Goal: Task Accomplishment & Management: Complete application form

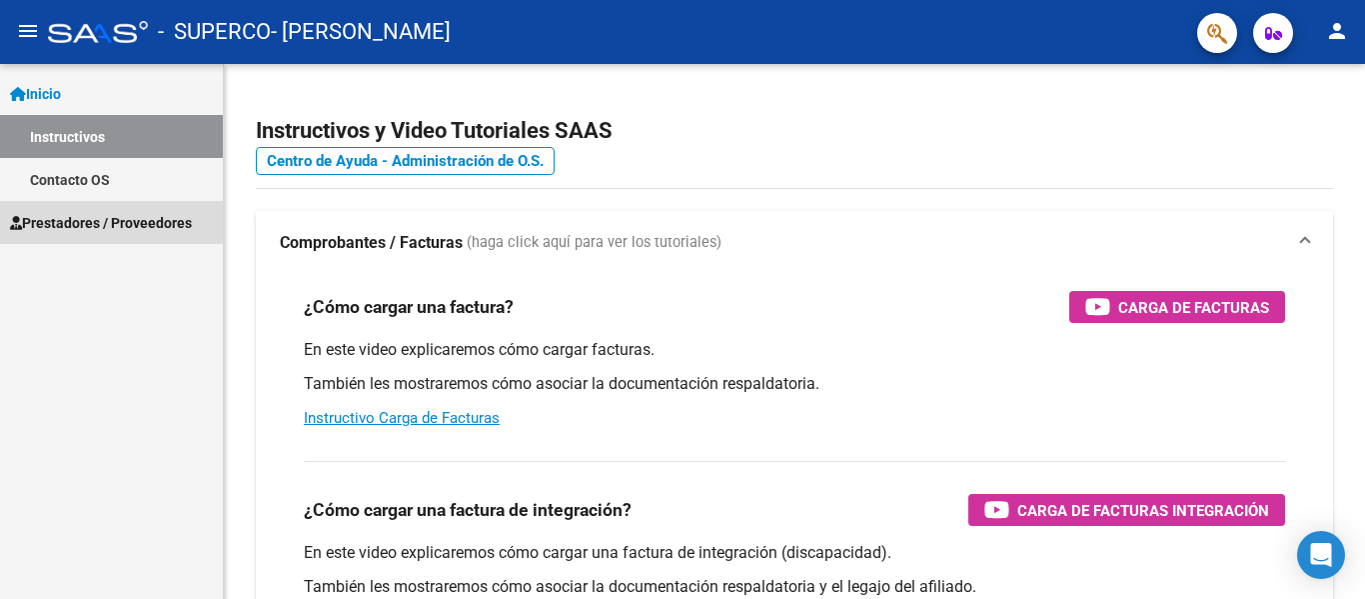
click at [73, 217] on span "Prestadores / Proveedores" at bounding box center [101, 223] width 182 height 22
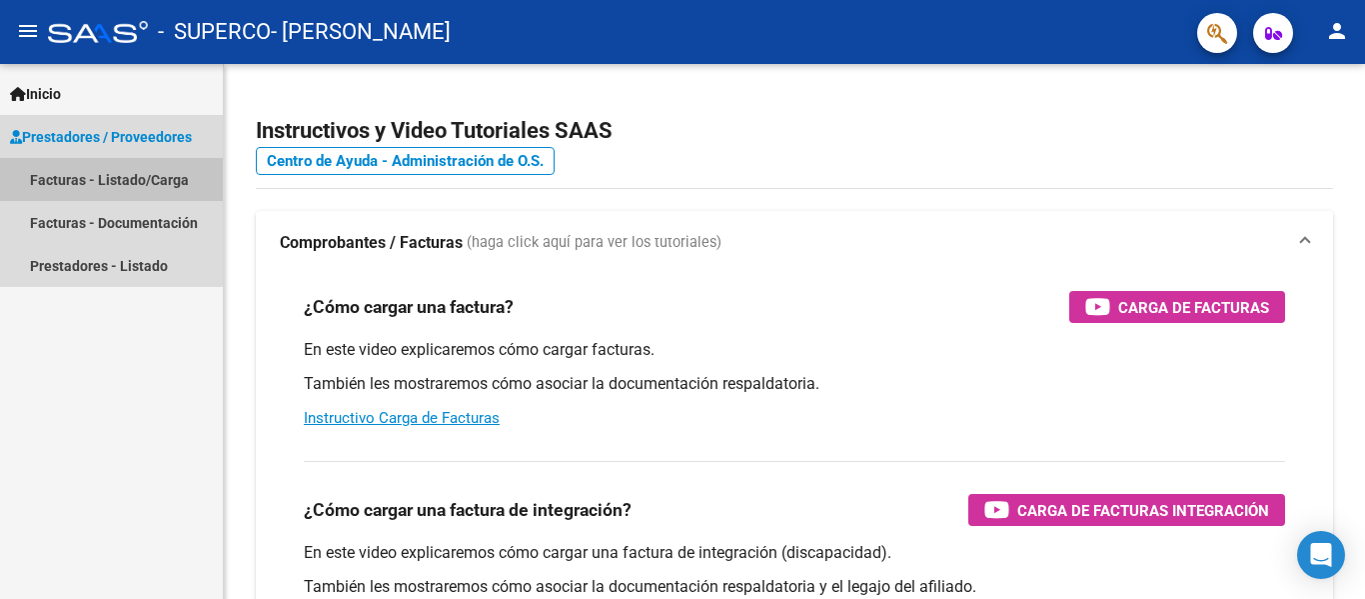
click at [95, 179] on link "Facturas - Listado/Carga" at bounding box center [111, 179] width 223 height 43
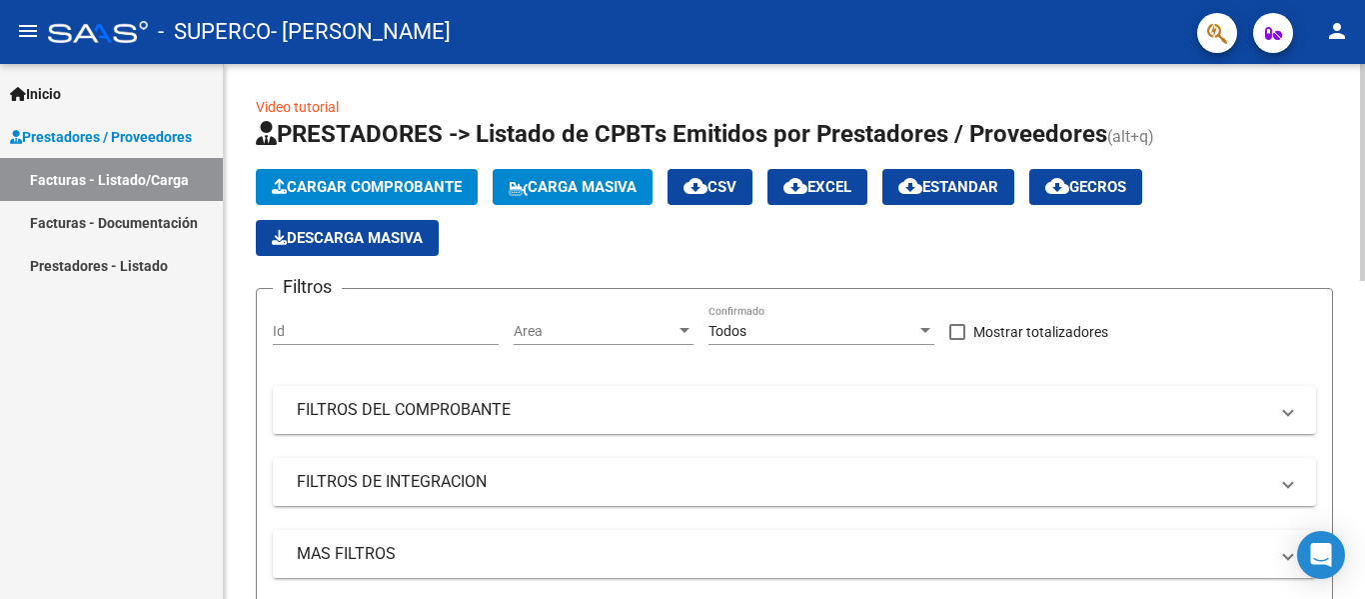
click at [378, 182] on span "Cargar Comprobante" at bounding box center [367, 187] width 190 height 18
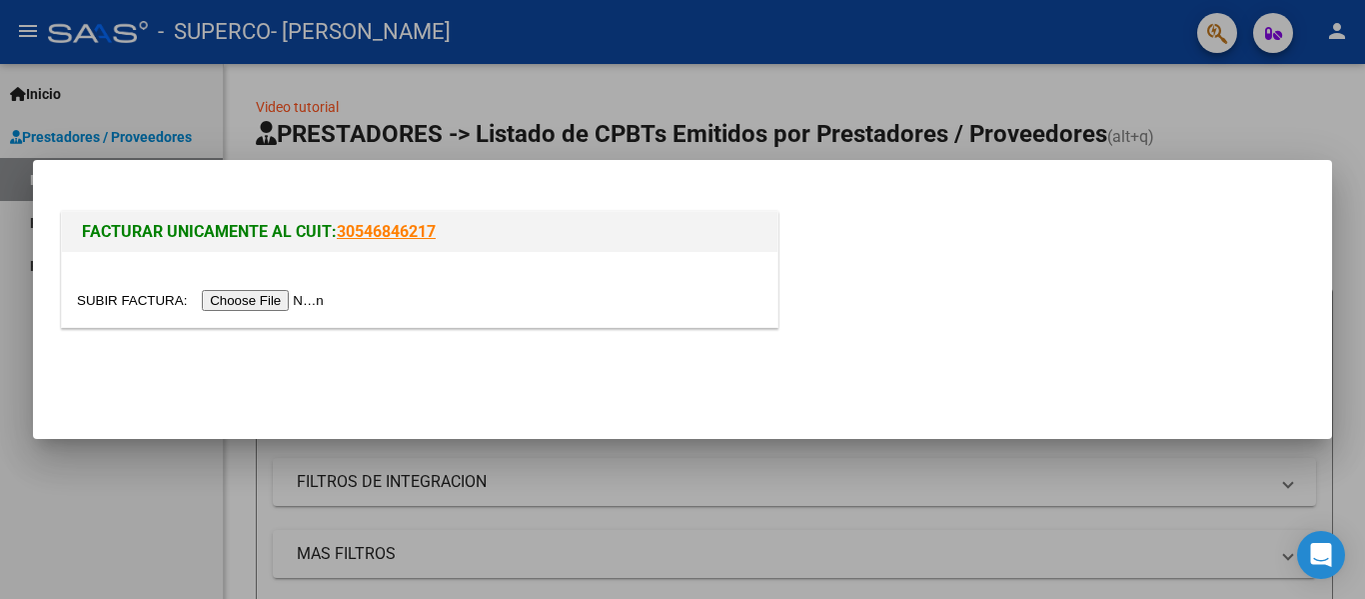
click at [283, 297] on input "file" at bounding box center [203, 300] width 253 height 21
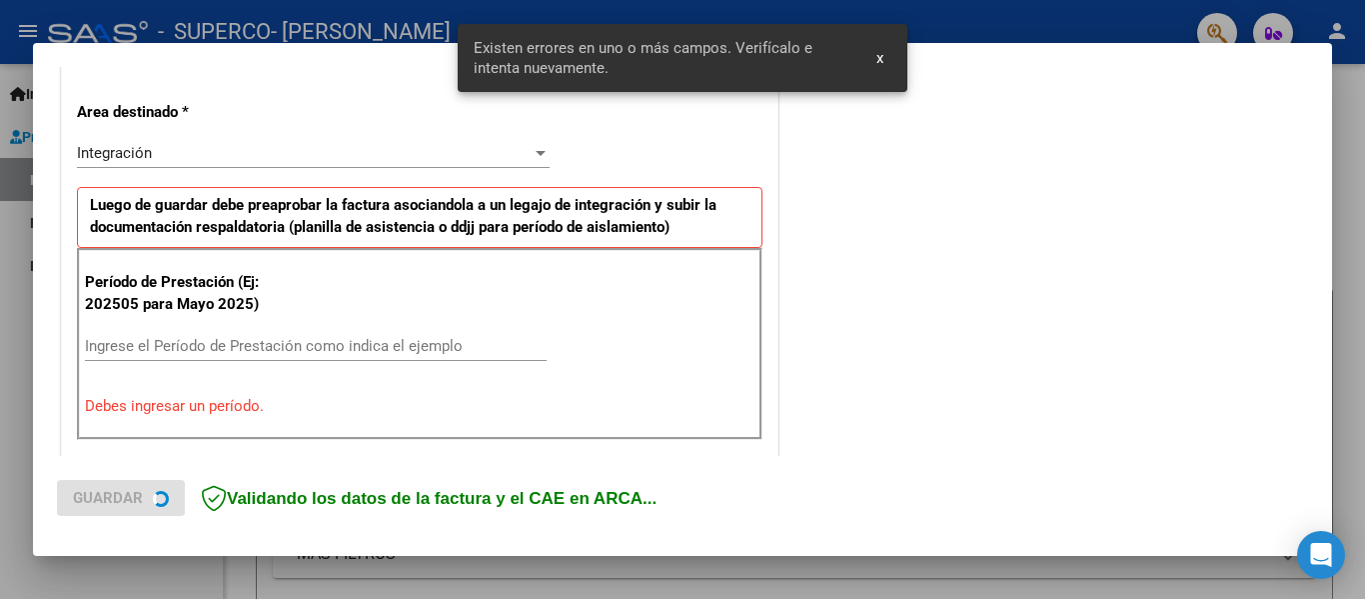
scroll to position [464, 0]
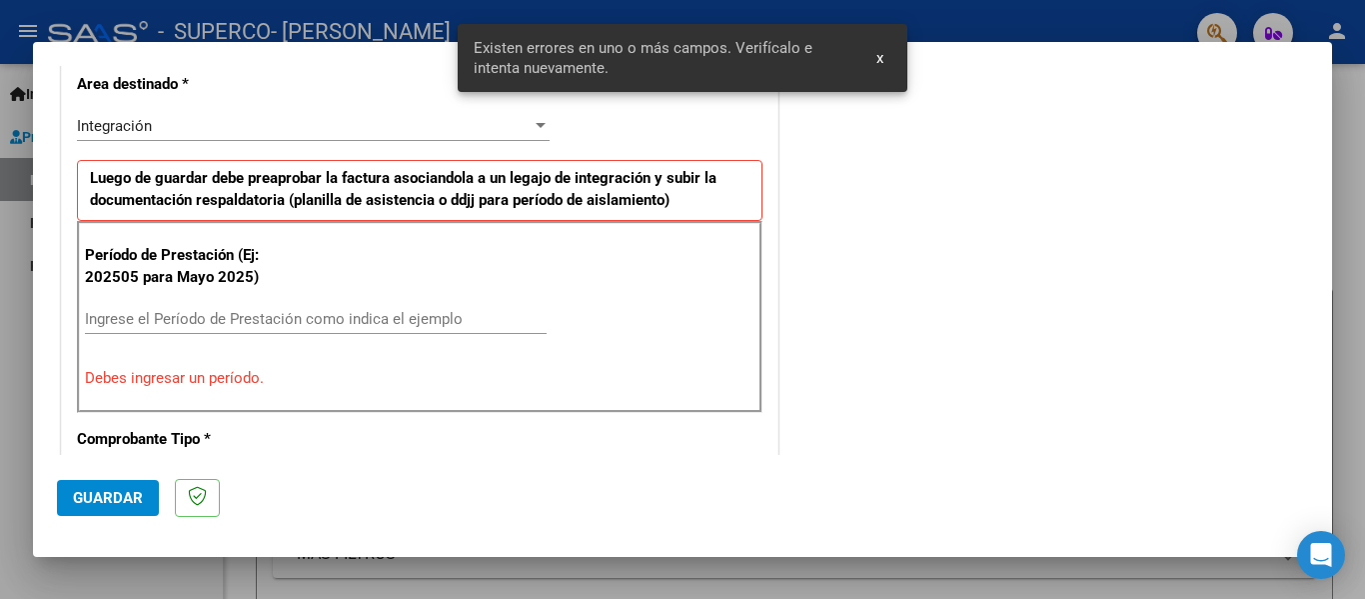
click at [269, 313] on input "Ingrese el Período de Prestación como indica el ejemplo" at bounding box center [316, 319] width 462 height 18
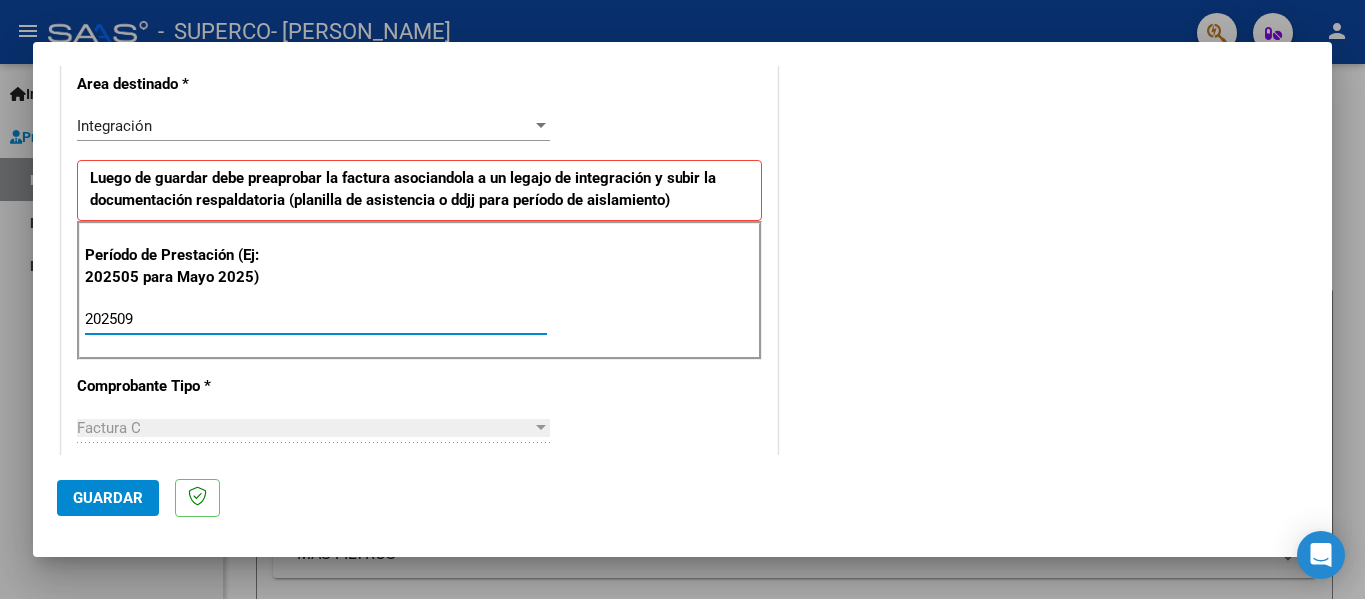
type input "202509"
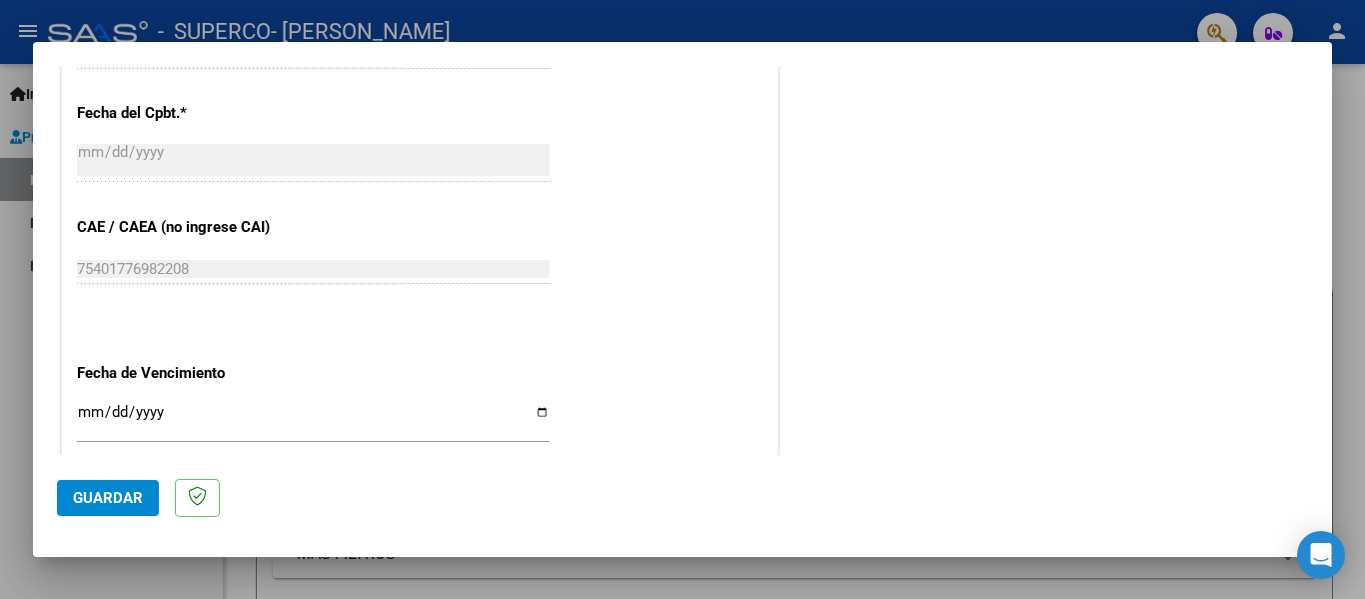
scroll to position [1181, 0]
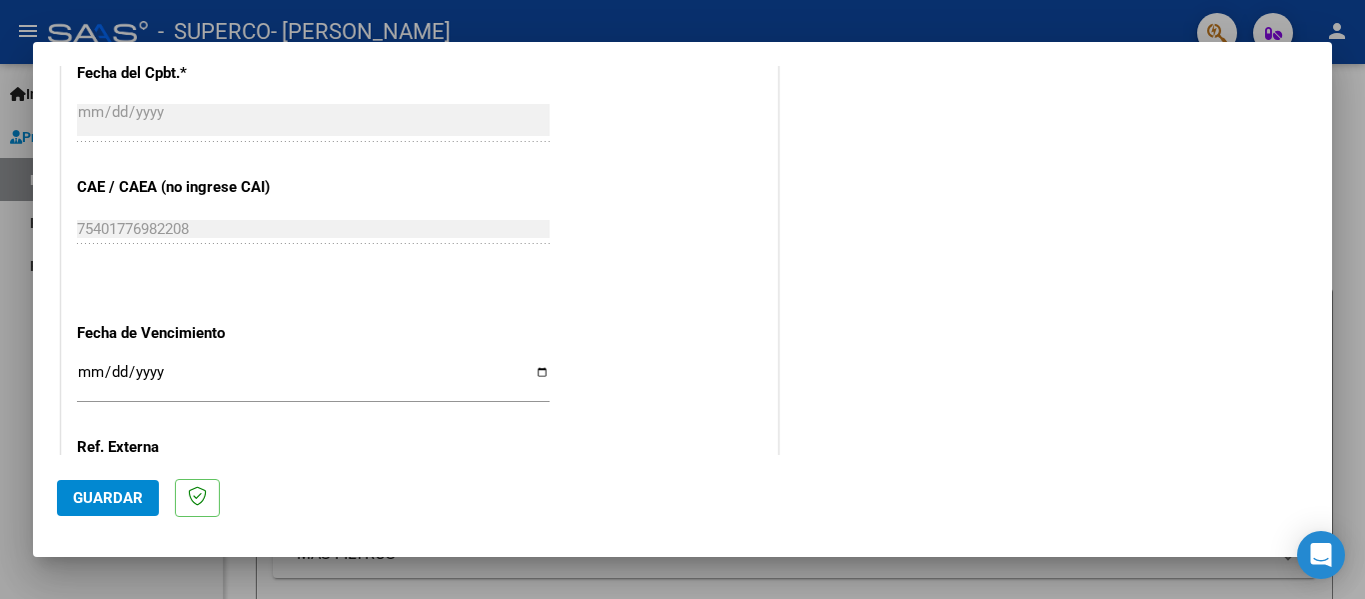
click at [123, 503] on span "Guardar" at bounding box center [108, 498] width 70 height 18
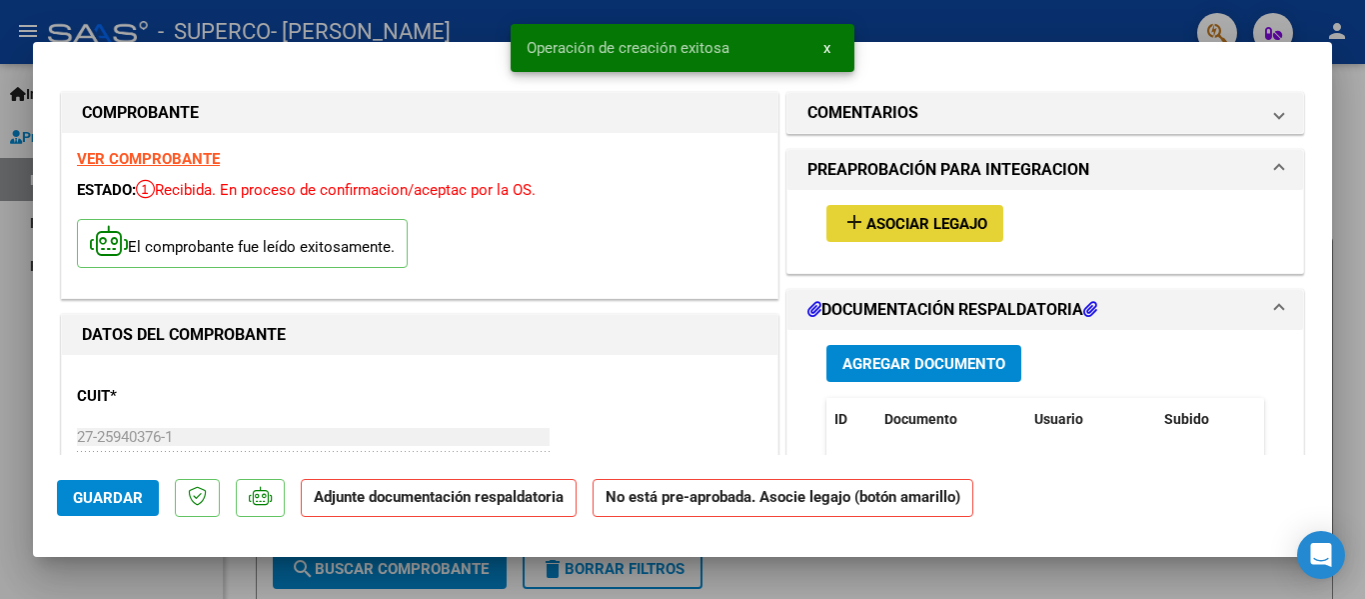
click at [890, 231] on span "Asociar Legajo" at bounding box center [926, 224] width 121 height 18
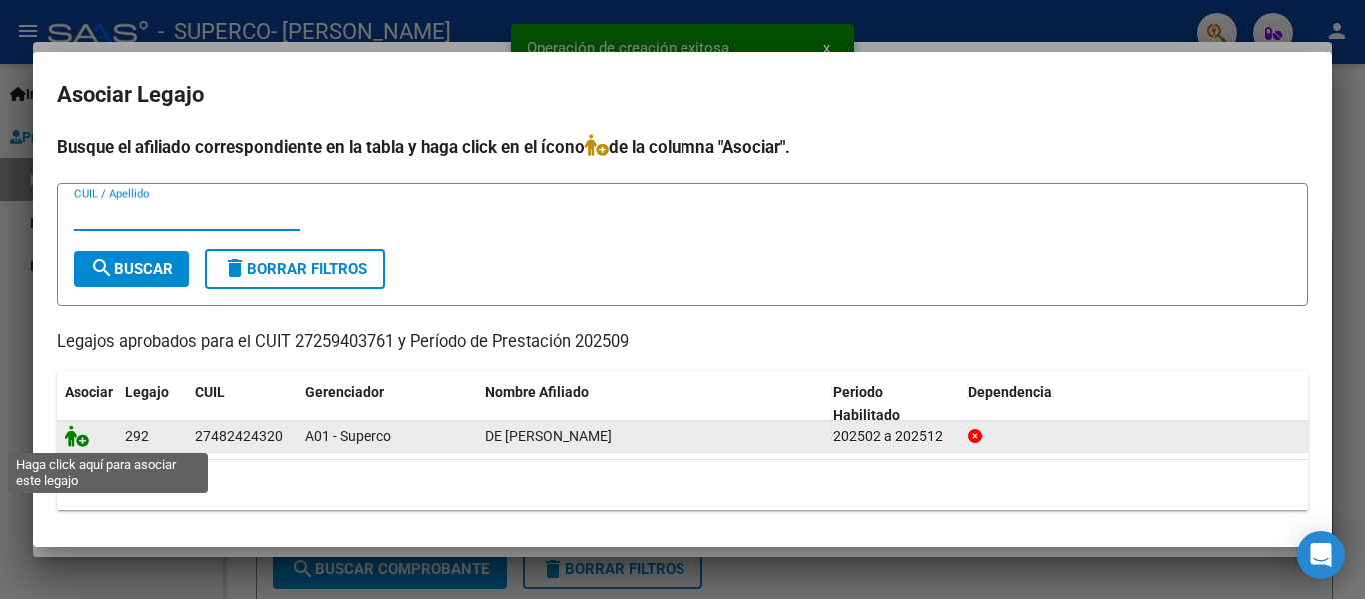
click at [81, 436] on icon at bounding box center [77, 436] width 24 height 22
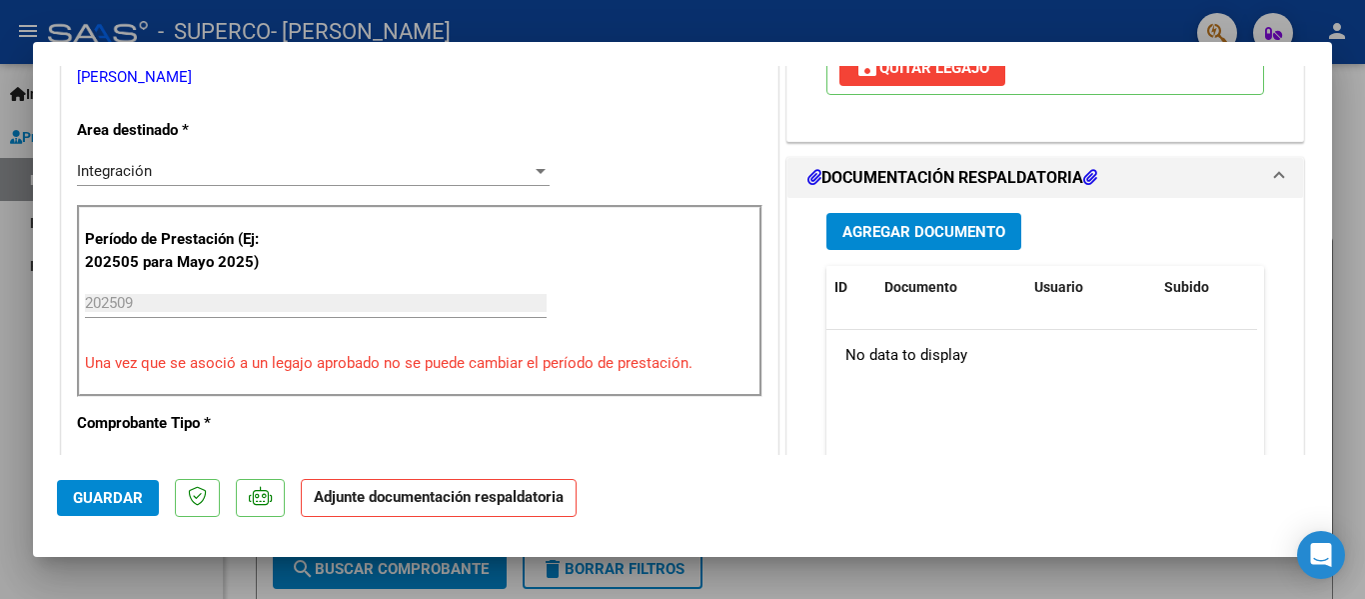
scroll to position [462, 0]
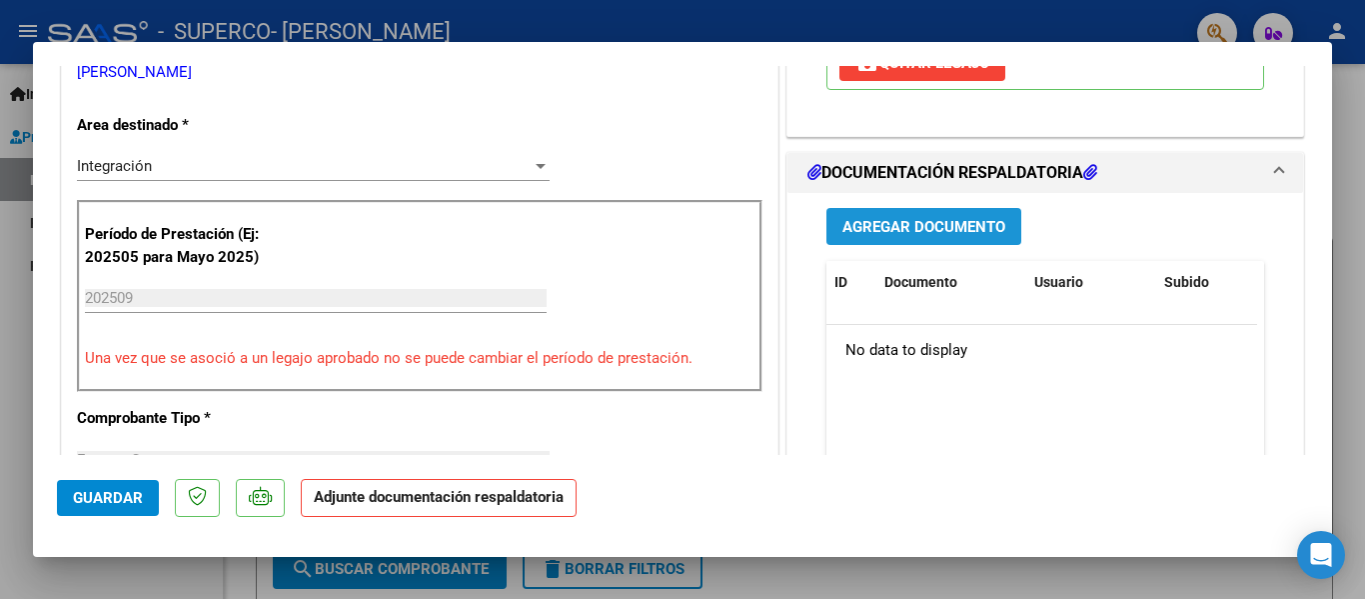
click at [974, 224] on span "Agregar Documento" at bounding box center [923, 227] width 163 height 18
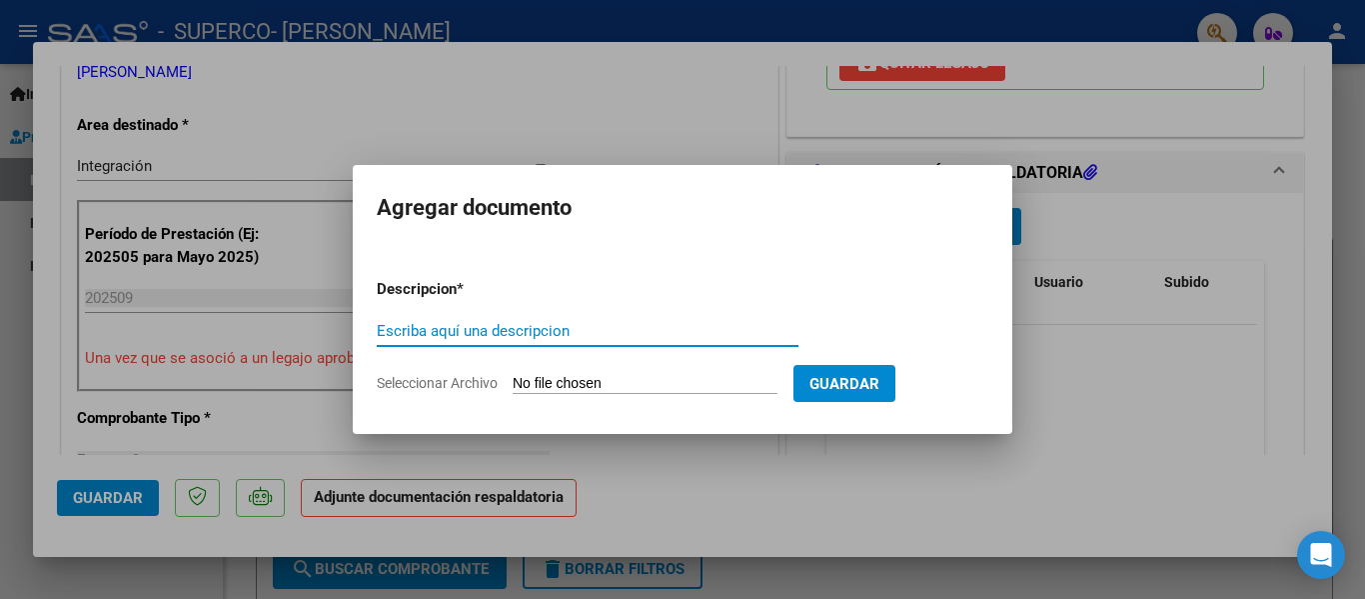
click at [494, 330] on input "Escriba aquí una descripcion" at bounding box center [588, 331] width 422 height 18
click at [578, 371] on form "Descripcion * Escriba aquí una descripcion Seleccionar Archivo Guardar" at bounding box center [683, 336] width 612 height 146
click at [581, 376] on input "Seleccionar Archivo" at bounding box center [645, 384] width 265 height 19
type input "C:\fakepath\[DATE] planilla.pdf"
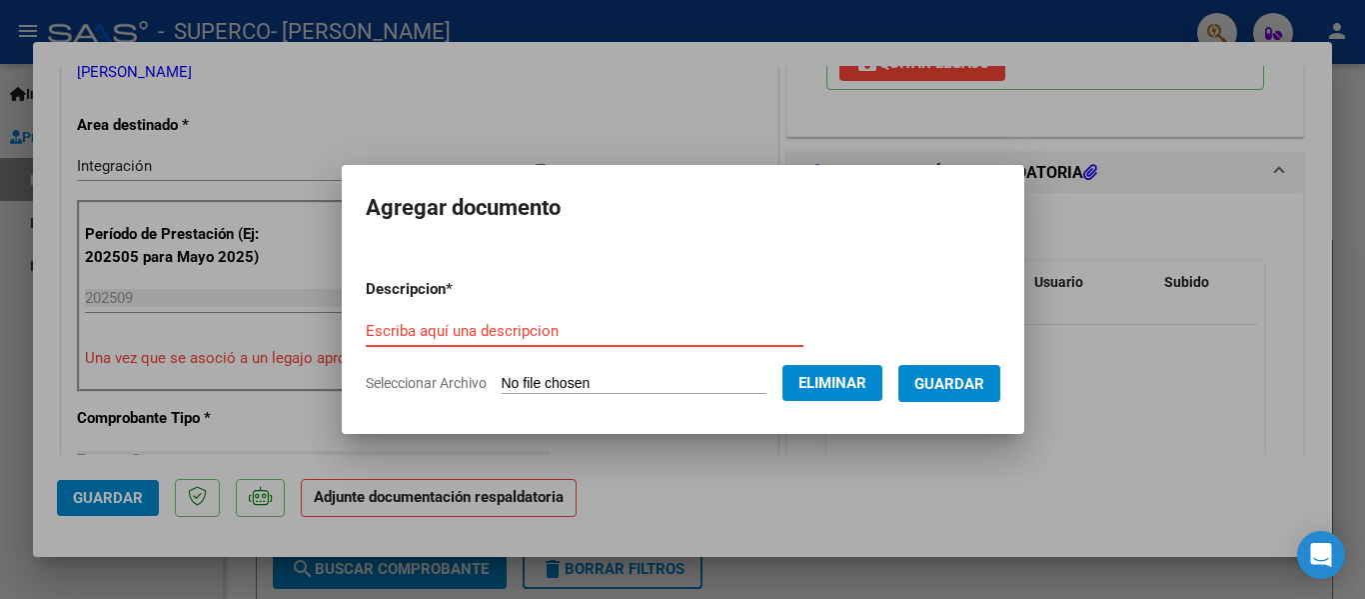
click at [491, 323] on input "Escriba aquí una descripcion" at bounding box center [585, 331] width 438 height 18
type input "planilla"
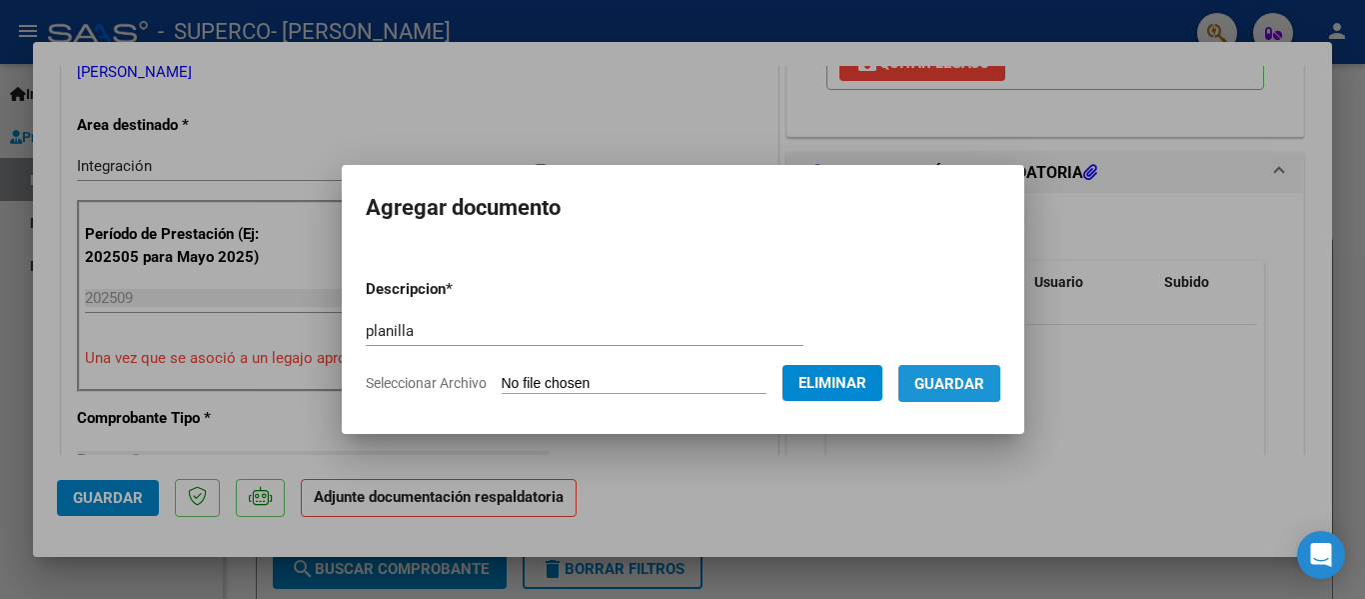
click at [957, 382] on span "Guardar" at bounding box center [949, 384] width 70 height 18
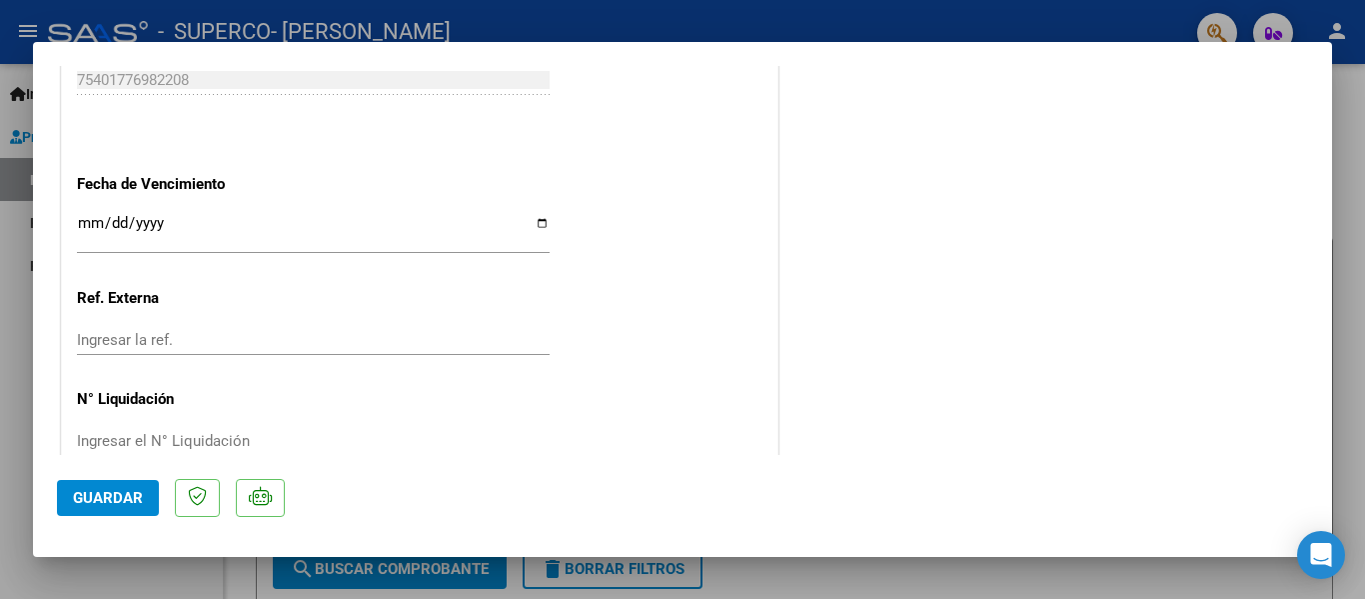
scroll to position [1400, 0]
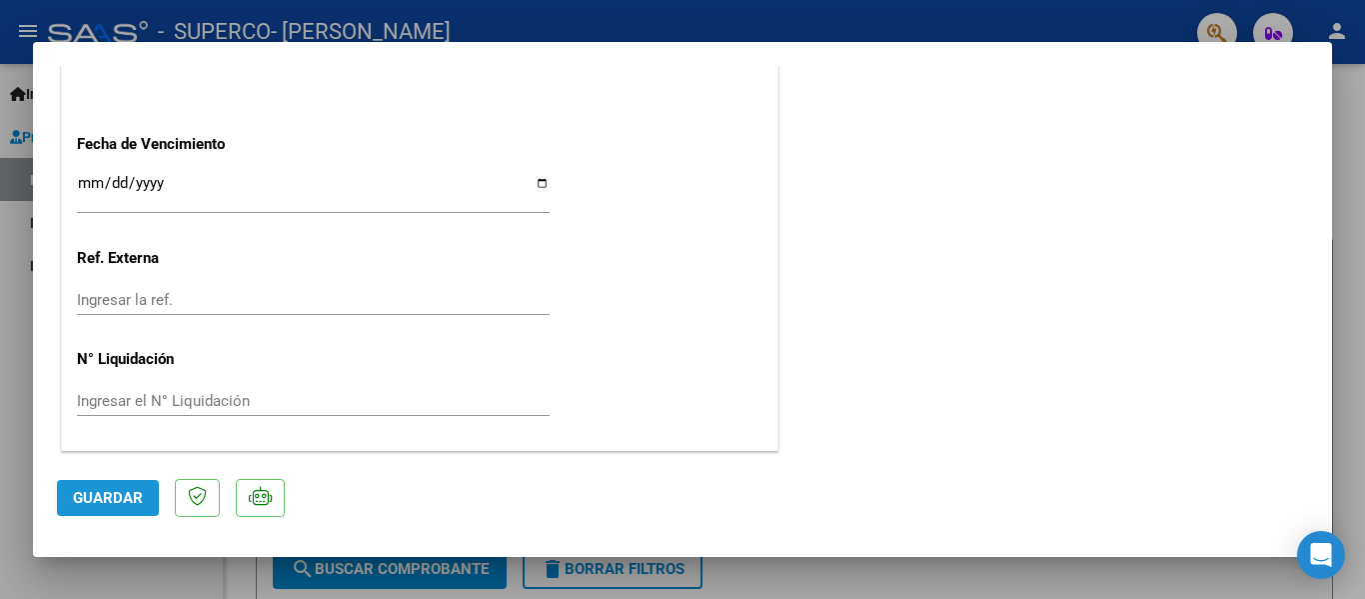
click at [112, 492] on span "Guardar" at bounding box center [108, 498] width 70 height 18
